Goal: Transaction & Acquisition: Purchase product/service

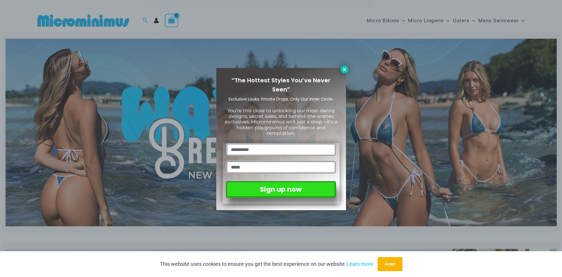
click at [345, 70] on icon at bounding box center [344, 69] width 3 height 3
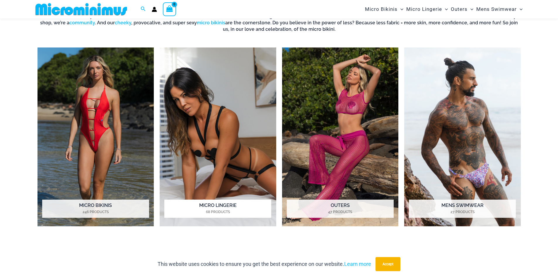
scroll to position [405, 0]
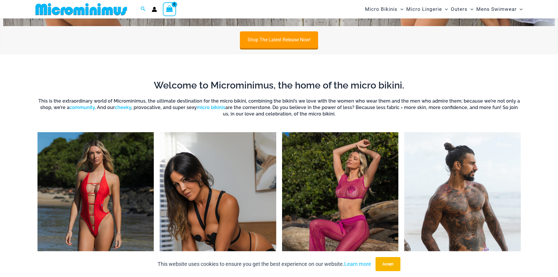
click at [248, 184] on img "Visit product category Micro Lingerie" at bounding box center [218, 221] width 116 height 179
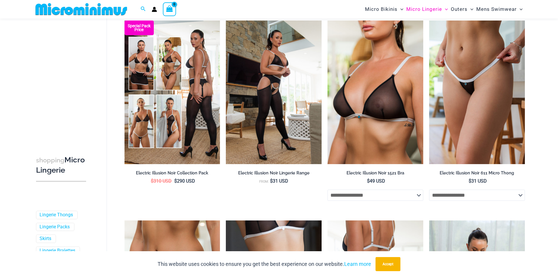
scroll to position [668, 0]
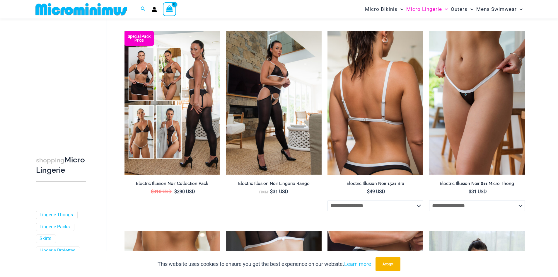
click at [361, 95] on img at bounding box center [375, 102] width 96 height 143
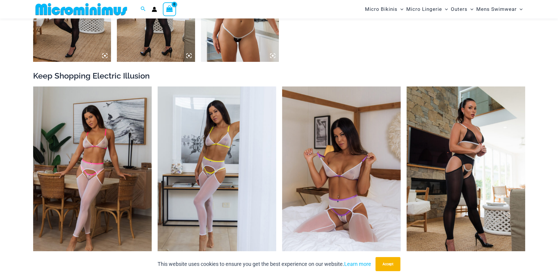
scroll to position [785, 0]
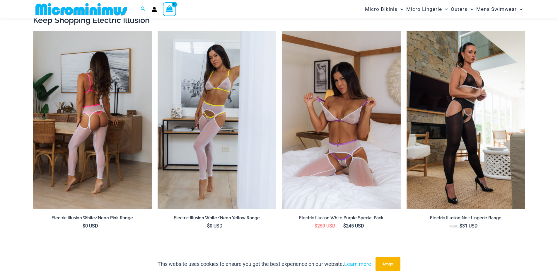
click at [116, 92] on img at bounding box center [92, 120] width 119 height 178
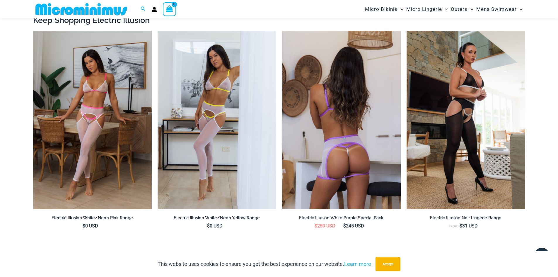
click at [347, 137] on img at bounding box center [341, 120] width 119 height 178
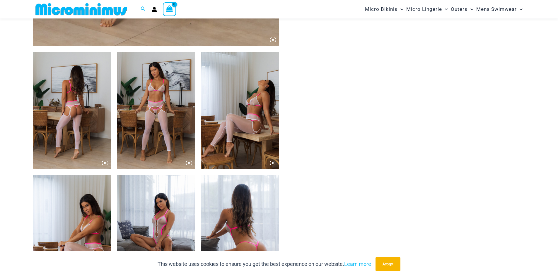
scroll to position [464, 0]
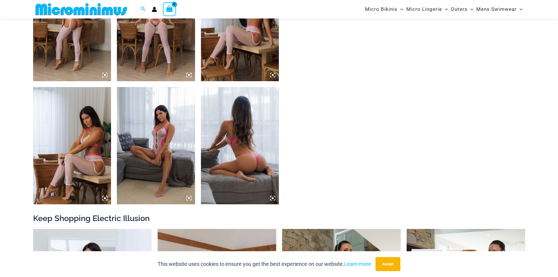
click at [170, 62] on img at bounding box center [156, 22] width 78 height 117
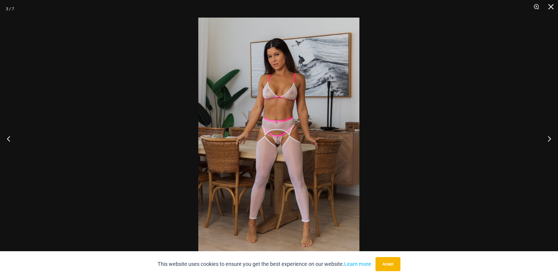
click at [298, 138] on img at bounding box center [278, 138] width 161 height 241
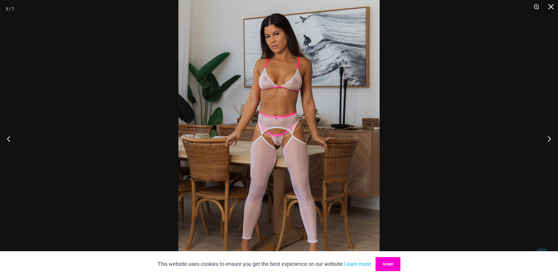
click at [389, 266] on button "Accept" at bounding box center [387, 264] width 25 height 14
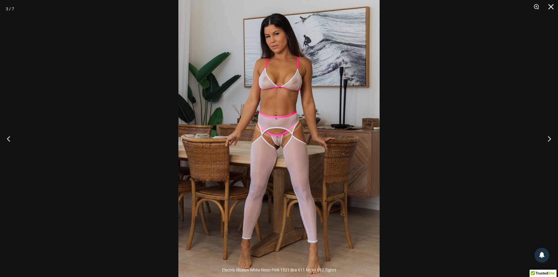
click at [299, 153] on img at bounding box center [278, 138] width 201 height 301
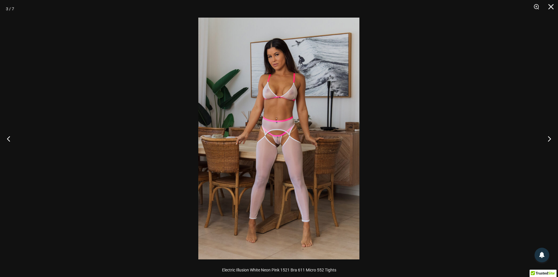
click at [299, 153] on img at bounding box center [278, 138] width 161 height 241
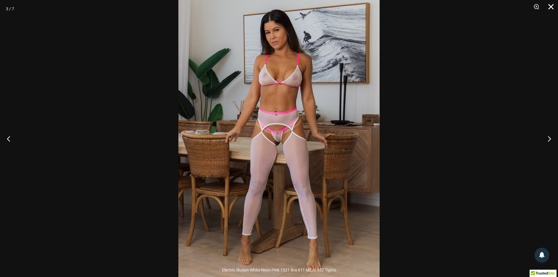
click at [552, 5] on button "Close" at bounding box center [548, 9] width 15 height 18
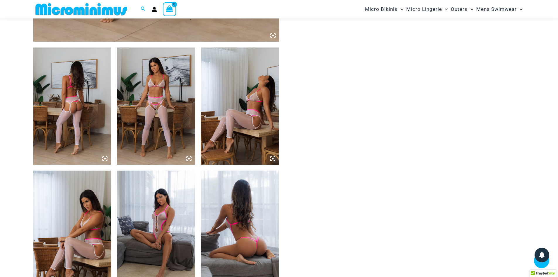
scroll to position [347, 0]
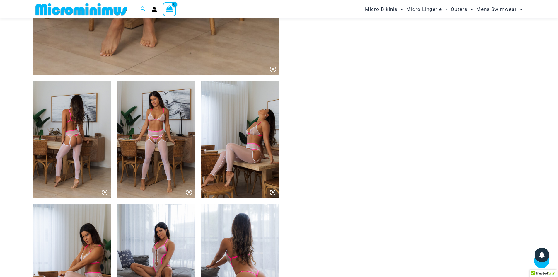
click at [172, 155] on img at bounding box center [156, 139] width 78 height 117
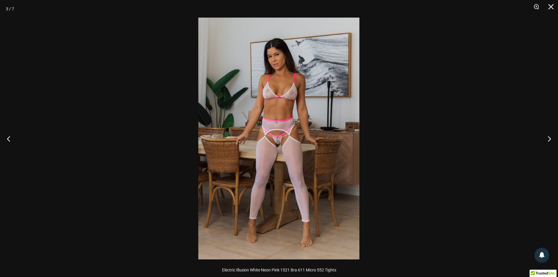
click at [270, 116] on img at bounding box center [278, 138] width 161 height 241
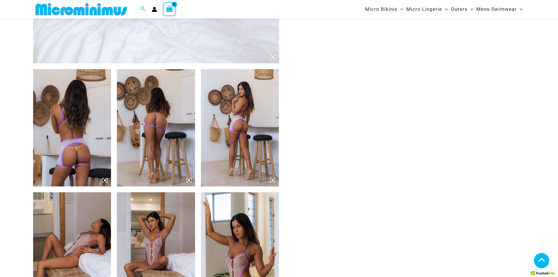
scroll to position [375, 0]
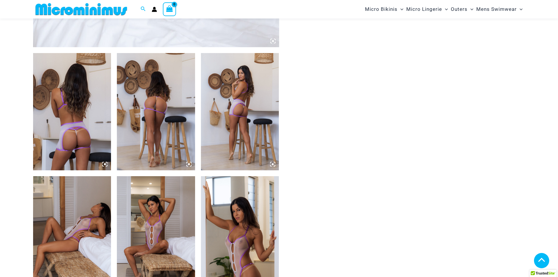
click at [174, 137] on img at bounding box center [156, 111] width 78 height 117
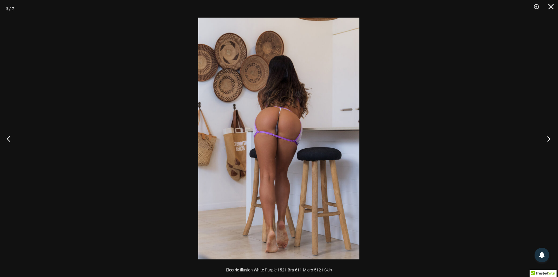
click at [547, 140] on button "Next" at bounding box center [547, 138] width 22 height 29
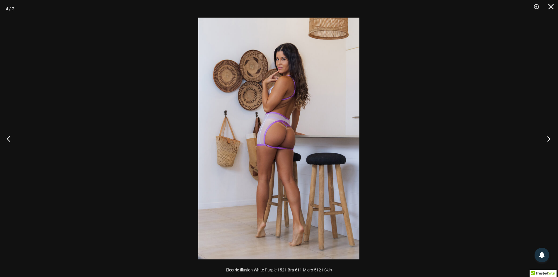
click at [547, 140] on button "Next" at bounding box center [547, 138] width 22 height 29
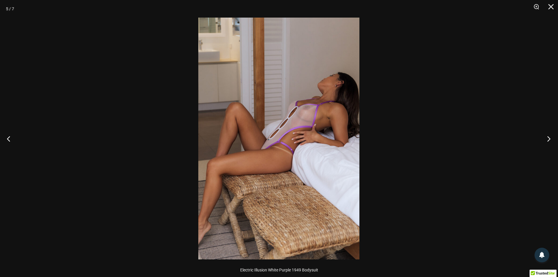
click at [547, 140] on button "Next" at bounding box center [547, 138] width 22 height 29
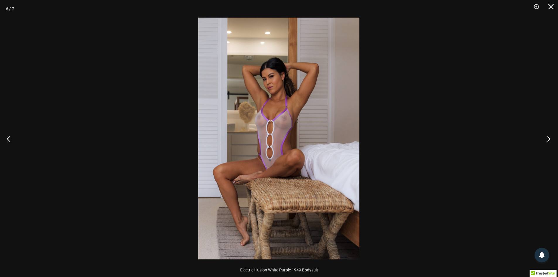
click at [547, 140] on button "Next" at bounding box center [547, 138] width 22 height 29
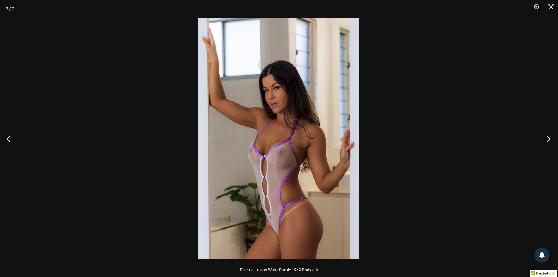
click at [547, 140] on button "Next" at bounding box center [547, 138] width 22 height 29
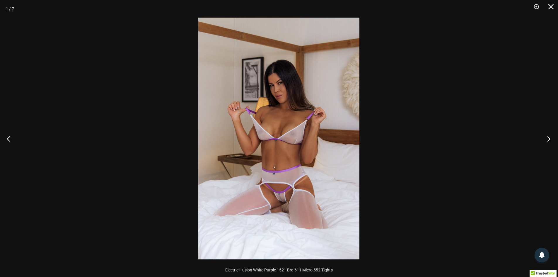
click at [547, 140] on button "Next" at bounding box center [547, 138] width 22 height 29
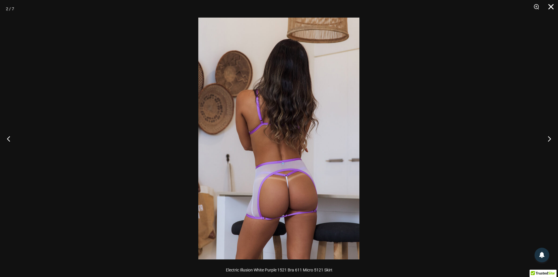
click at [554, 5] on button "Close" at bounding box center [548, 9] width 15 height 18
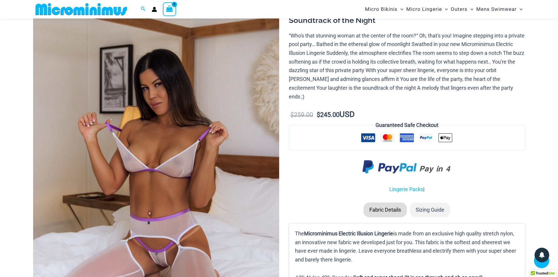
scroll to position [24, 0]
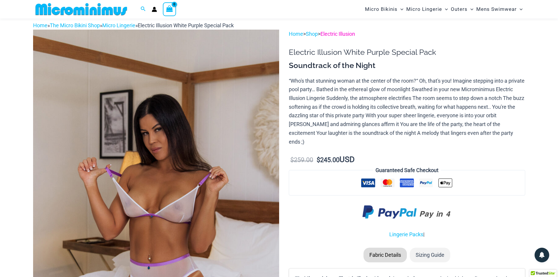
click at [340, 35] on link "Electric Illusion" at bounding box center [337, 34] width 35 height 6
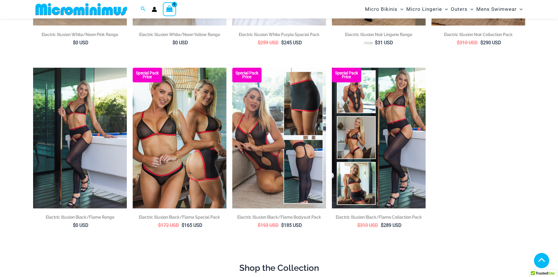
scroll to position [200, 0]
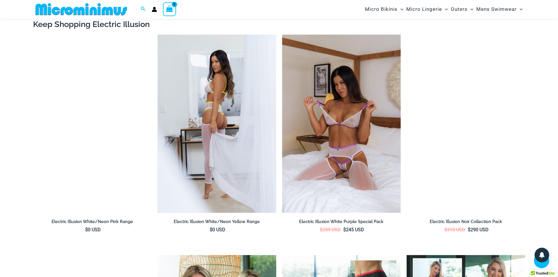
scroll to position [1166, 0]
